Goal: Register for event/course

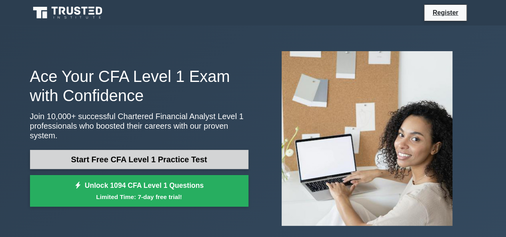
click at [112, 157] on link "Start Free CFA Level 1 Practice Test" at bounding box center [139, 159] width 219 height 19
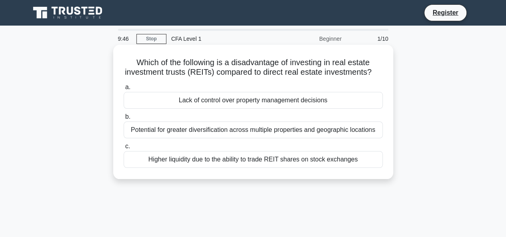
click at [243, 109] on div "Lack of control over property management decisions" at bounding box center [253, 100] width 259 height 17
click at [124, 90] on input "a. Lack of control over property management decisions" at bounding box center [124, 87] width 0 height 5
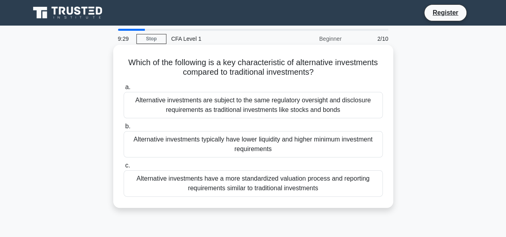
click at [263, 143] on div "Alternative investments typically have lower liquidity and higher minimum inves…" at bounding box center [253, 144] width 259 height 26
click at [124, 129] on input "b. Alternative investments typically have lower liquidity and higher minimum in…" at bounding box center [124, 126] width 0 height 5
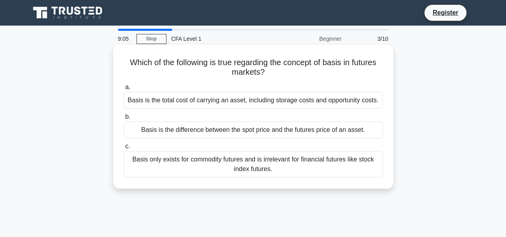
click at [237, 96] on div "Basis is the total cost of carrying an asset, including storage costs and oppor…" at bounding box center [253, 100] width 259 height 17
click at [124, 90] on input "a. Basis is the total cost of carrying an asset, including storage costs and op…" at bounding box center [124, 87] width 0 height 5
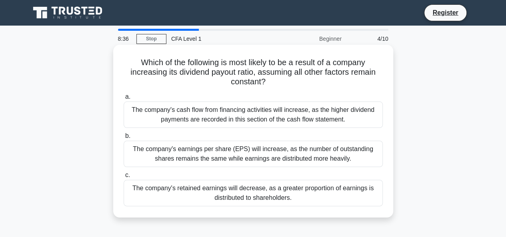
click at [290, 199] on div "The company's retained earnings will decrease, as a greater proportion of earni…" at bounding box center [253, 193] width 259 height 26
click at [124, 178] on input "c. The company's retained earnings will decrease, as a greater proportion of ea…" at bounding box center [124, 175] width 0 height 5
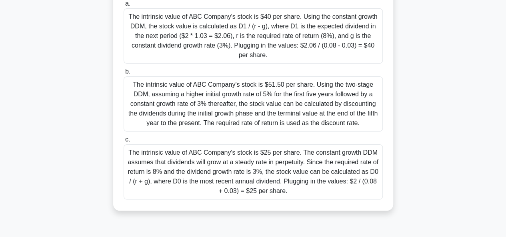
scroll to position [121, 0]
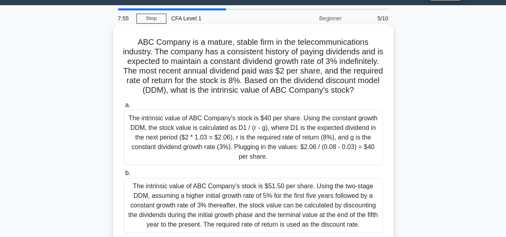
click at [298, 157] on div "The intrinsic value of ABC Company's stock is $40 per share. Using the constant…" at bounding box center [253, 137] width 259 height 55
click at [124, 108] on input "a. The intrinsic value of ABC Company's stock is $40 per share. Using the const…" at bounding box center [124, 105] width 0 height 5
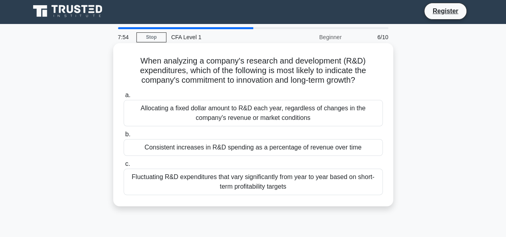
scroll to position [0, 0]
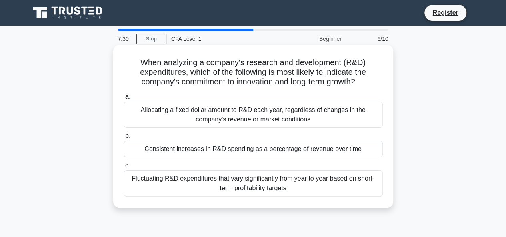
click at [290, 153] on div "Consistent increases in R&D spending as a percentage of revenue over time" at bounding box center [253, 149] width 259 height 17
click at [124, 139] on input "b. Consistent increases in R&D spending as a percentage of revenue over time" at bounding box center [124, 136] width 0 height 5
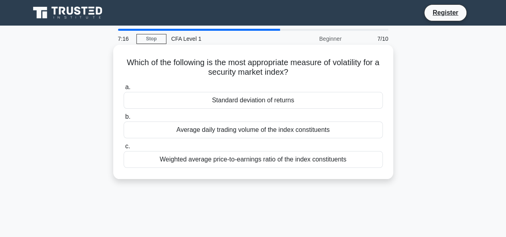
click at [275, 134] on div "Average daily trading volume of the index constituents" at bounding box center [253, 130] width 259 height 17
click at [124, 120] on input "b. Average daily trading volume of the index constituents" at bounding box center [124, 116] width 0 height 5
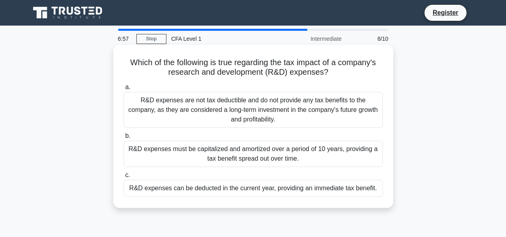
click at [306, 117] on div "R&D expenses are not tax deductible and do not provide any tax benefits to the …" at bounding box center [253, 110] width 259 height 36
click at [124, 90] on input "a. R&D expenses are not tax deductible and do not provide any tax benefits to t…" at bounding box center [124, 87] width 0 height 5
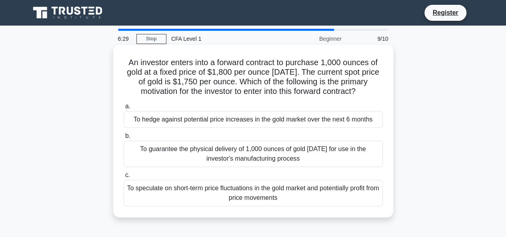
click at [299, 122] on div "To hedge against potential price increases in the gold market over the next 6 m…" at bounding box center [253, 119] width 259 height 17
click at [124, 109] on input "a. To hedge against potential price increases in the gold market over the next …" at bounding box center [124, 106] width 0 height 5
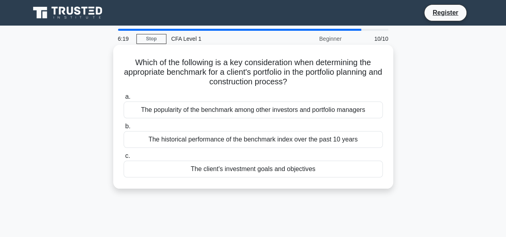
click at [243, 167] on div "The client's investment goals and objectives" at bounding box center [253, 169] width 259 height 17
click at [124, 159] on input "c. The client's investment goals and objectives" at bounding box center [124, 156] width 0 height 5
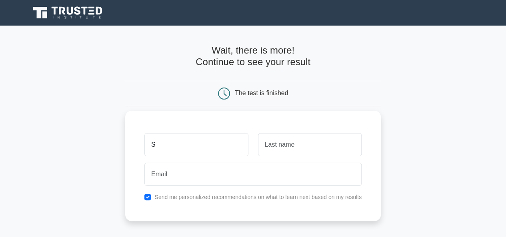
type input "Stavan"
click at [288, 144] on input "text" at bounding box center [310, 144] width 104 height 23
type input "Parekh"
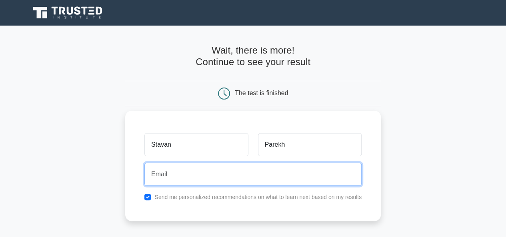
click at [253, 178] on input "email" at bounding box center [253, 174] width 217 height 23
click at [194, 174] on input "[EMAIL_ADDRESS][DOMAIN_NAME]" at bounding box center [253, 174] width 217 height 23
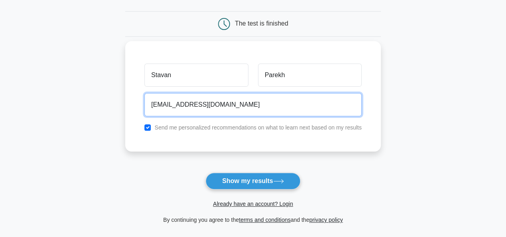
scroll to position [71, 0]
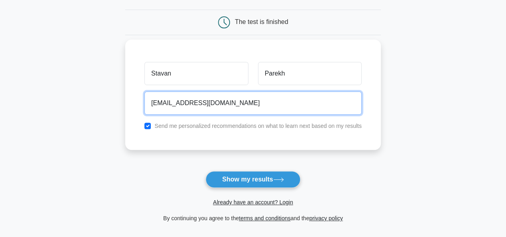
type input "[EMAIL_ADDRESS][DOMAIN_NAME]"
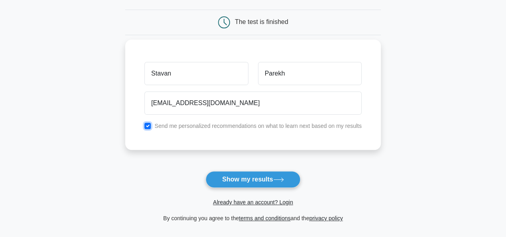
click at [147, 127] on input "checkbox" at bounding box center [148, 126] width 6 height 6
checkbox input "false"
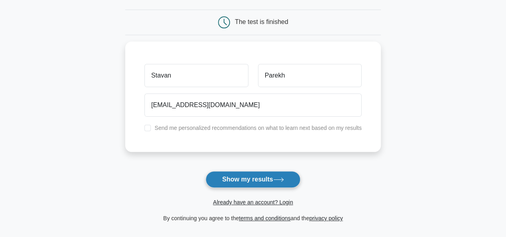
click at [249, 176] on button "Show my results" at bounding box center [253, 179] width 94 height 17
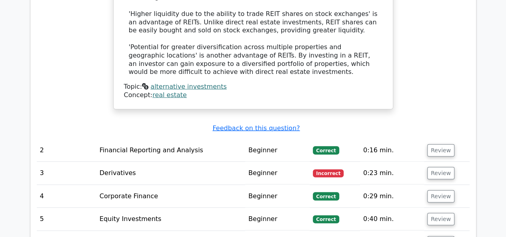
scroll to position [916, 0]
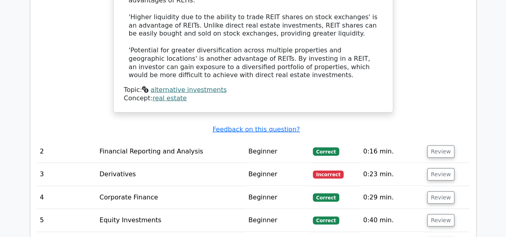
click at [248, 163] on td "Beginner" at bounding box center [277, 174] width 64 height 23
click at [444, 169] on button "Review" at bounding box center [441, 175] width 27 height 12
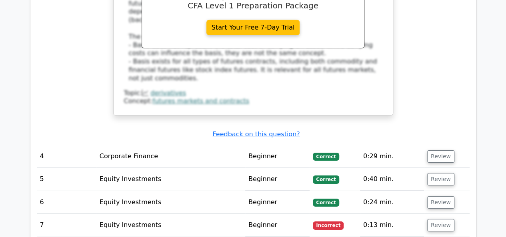
scroll to position [1326, 0]
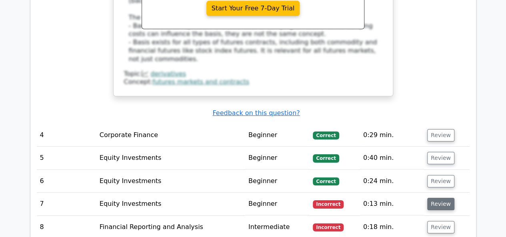
click at [435, 198] on button "Review" at bounding box center [441, 204] width 27 height 12
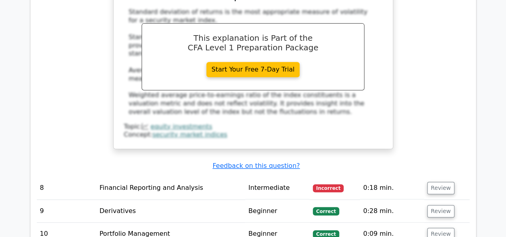
scroll to position [1683, 0]
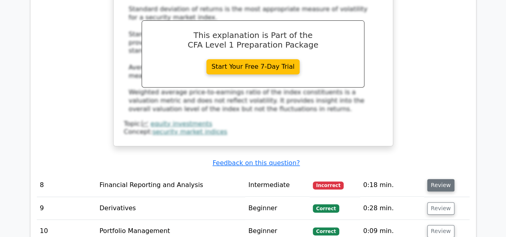
click at [441, 179] on button "Review" at bounding box center [441, 185] width 27 height 12
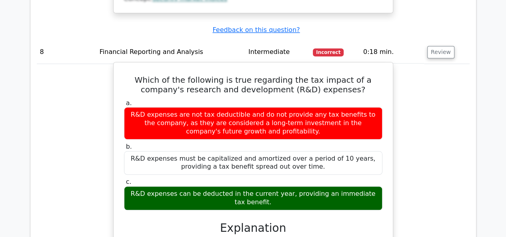
scroll to position [1816, 0]
